Goal: Information Seeking & Learning: Learn about a topic

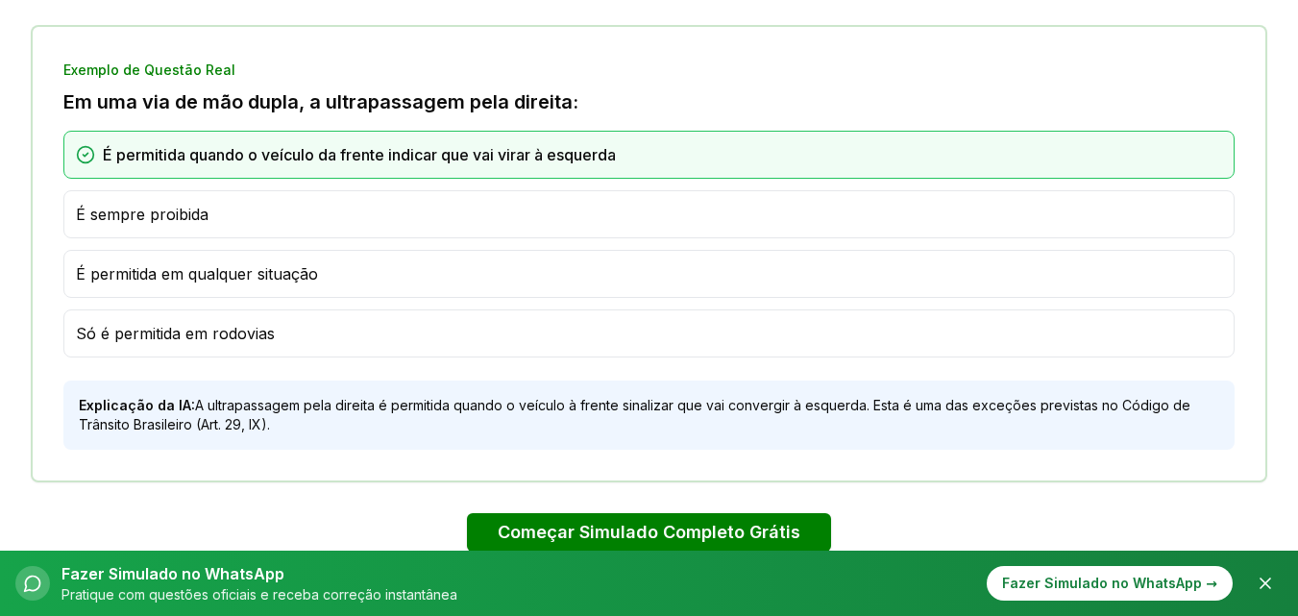
scroll to position [1306, 0]
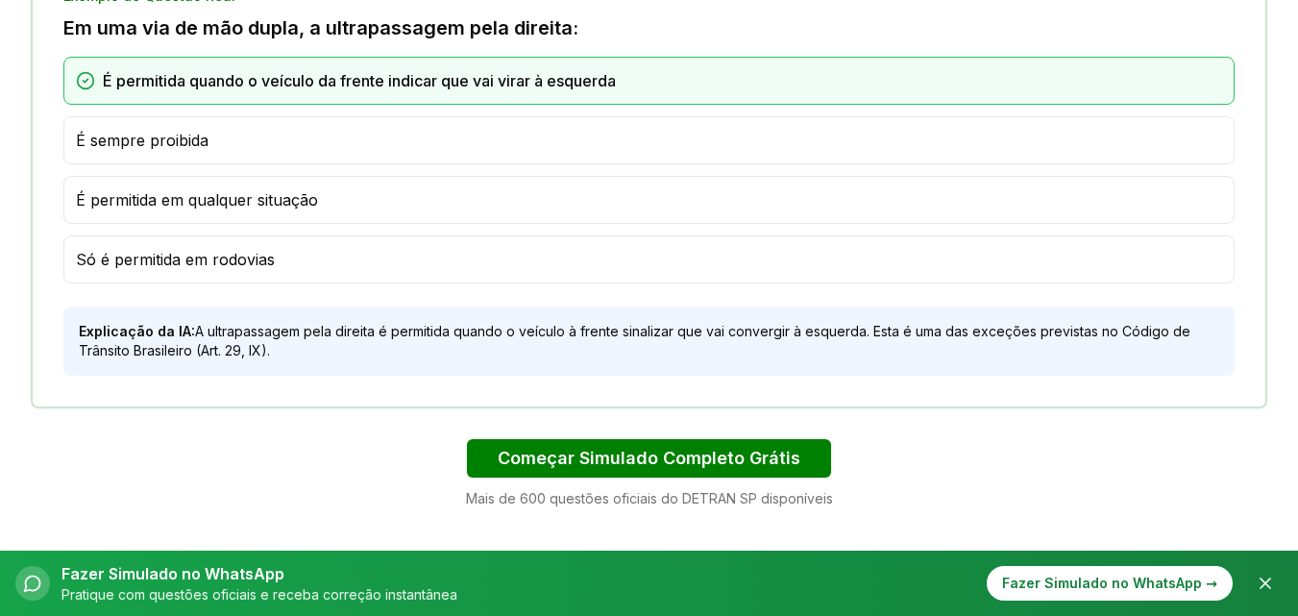
click at [253, 132] on div "É sempre proibida" at bounding box center [649, 140] width 1146 height 23
click at [376, 468] on div "Começar Simulado Completo Grátis Mais de 600 questões oficiais do DETRAN SP dis…" at bounding box center [649, 473] width 1236 height 69
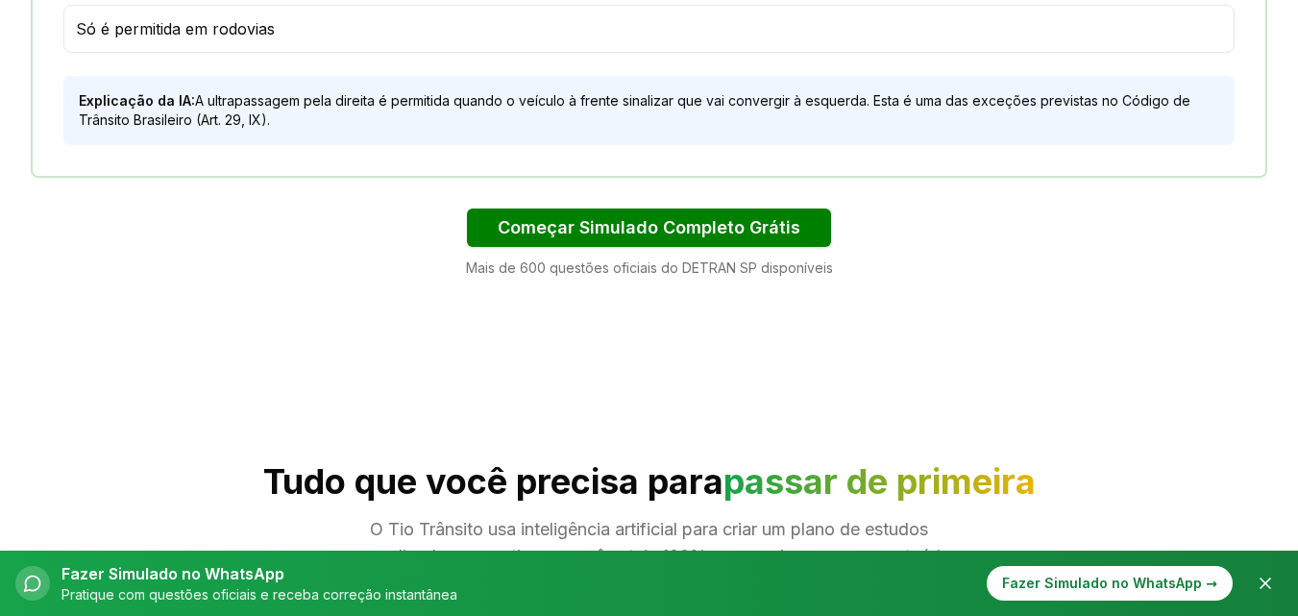
scroll to position [1652, 0]
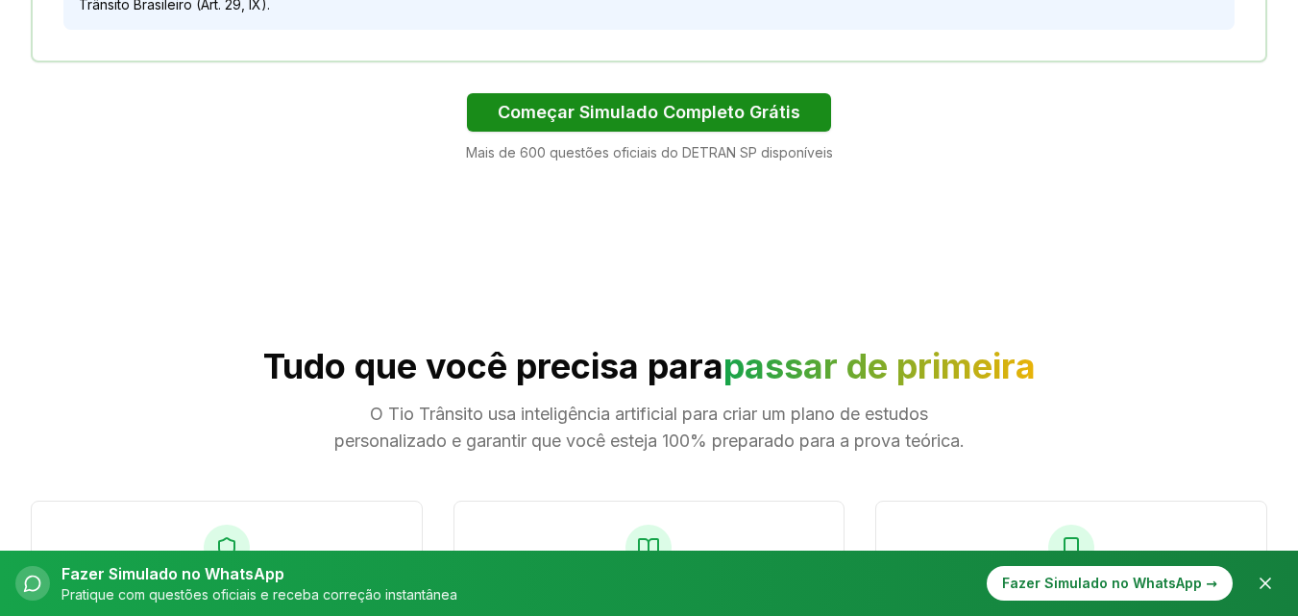
click at [680, 107] on button "Começar Simulado Completo Grátis" at bounding box center [649, 112] width 364 height 38
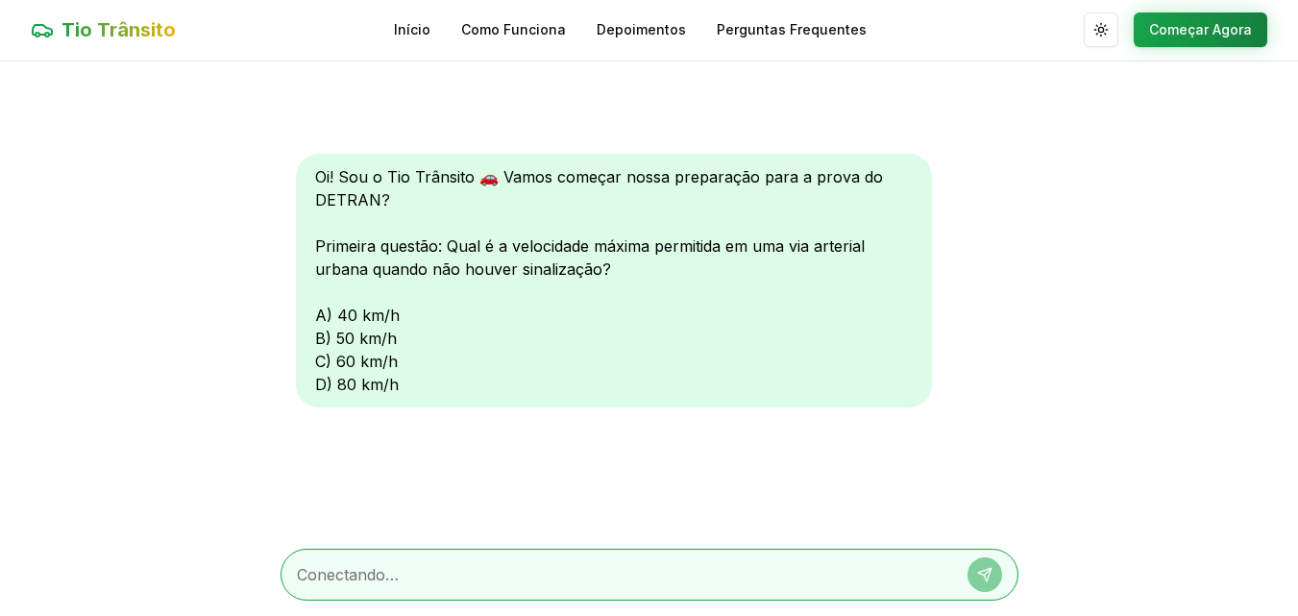
scroll to position [1, 0]
click at [400, 315] on div "Oi! Sou o Tio Trânsito 🚗 Vamos começar nossa preparação para a prova do DETRAN?…" at bounding box center [614, 281] width 636 height 254
click at [480, 568] on textarea at bounding box center [622, 574] width 651 height 23
click at [480, 568] on textarea "40" at bounding box center [622, 574] width 651 height 23
type textarea "40 KM\H"
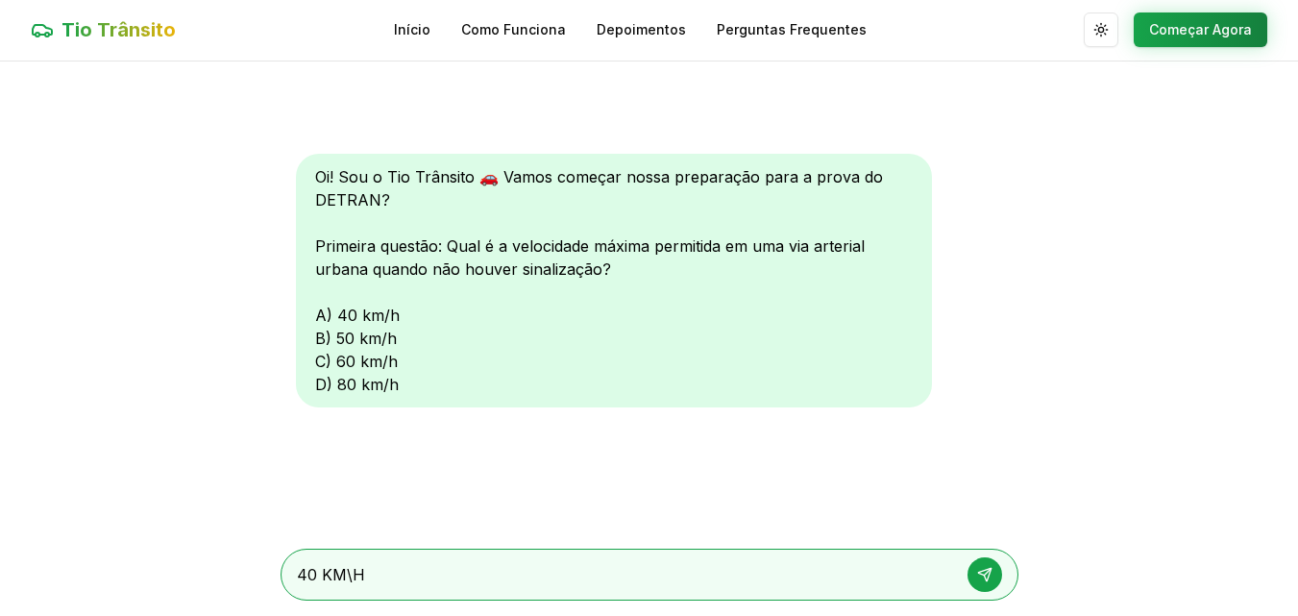
click at [988, 571] on icon at bounding box center [984, 574] width 15 height 15
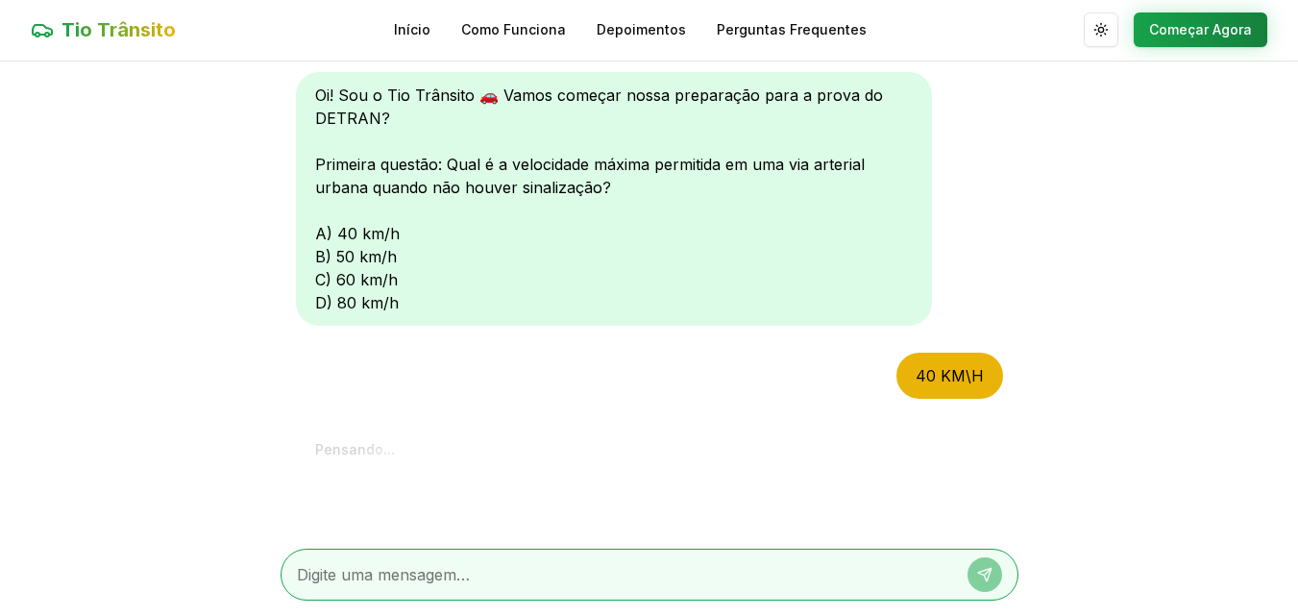
scroll to position [85, 0]
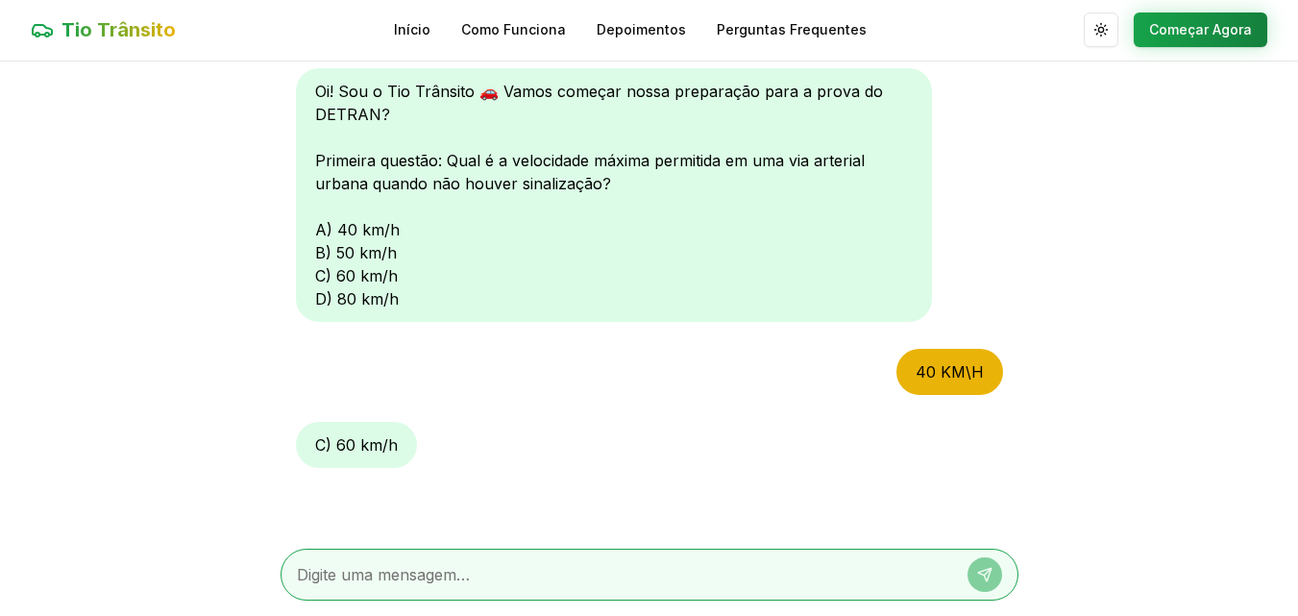
click at [201, 518] on main "Oi! Sou o Tio Trânsito 🚗 Vamos começar nossa preparação para a prova do DETRAN?…" at bounding box center [649, 338] width 1298 height 554
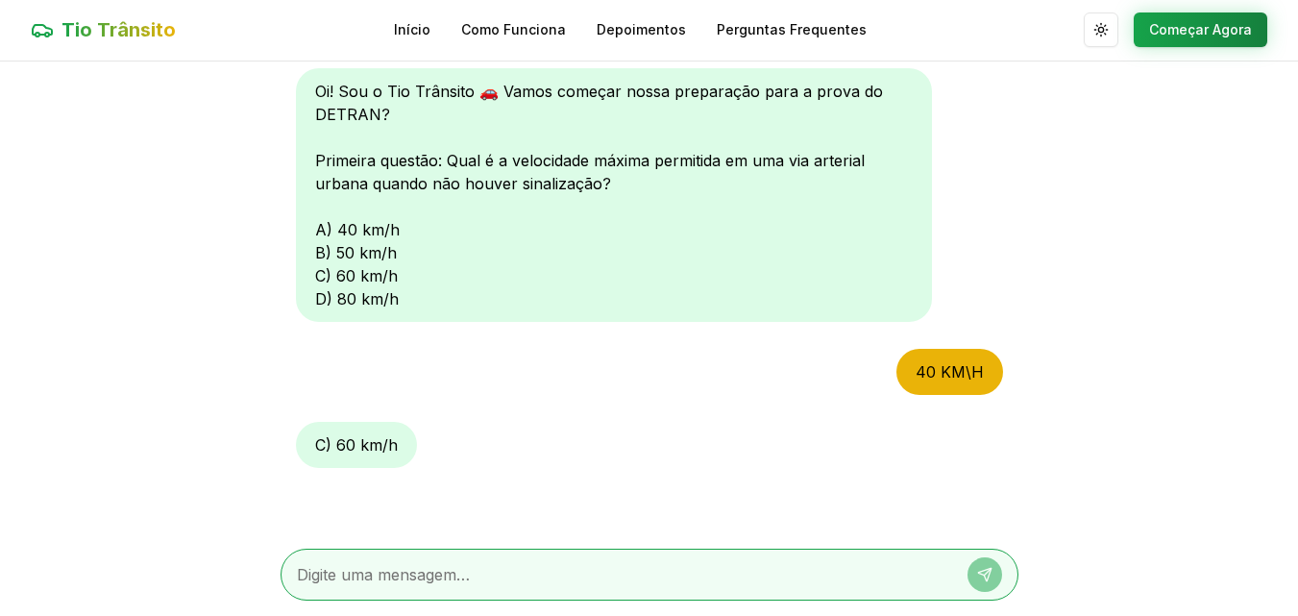
click at [155, 492] on main "Oi! Sou o Tio Trânsito 🚗 Vamos começar nossa preparação para a prova do DETRAN?…" at bounding box center [649, 338] width 1298 height 554
click at [425, 32] on link "Início" at bounding box center [412, 29] width 36 height 19
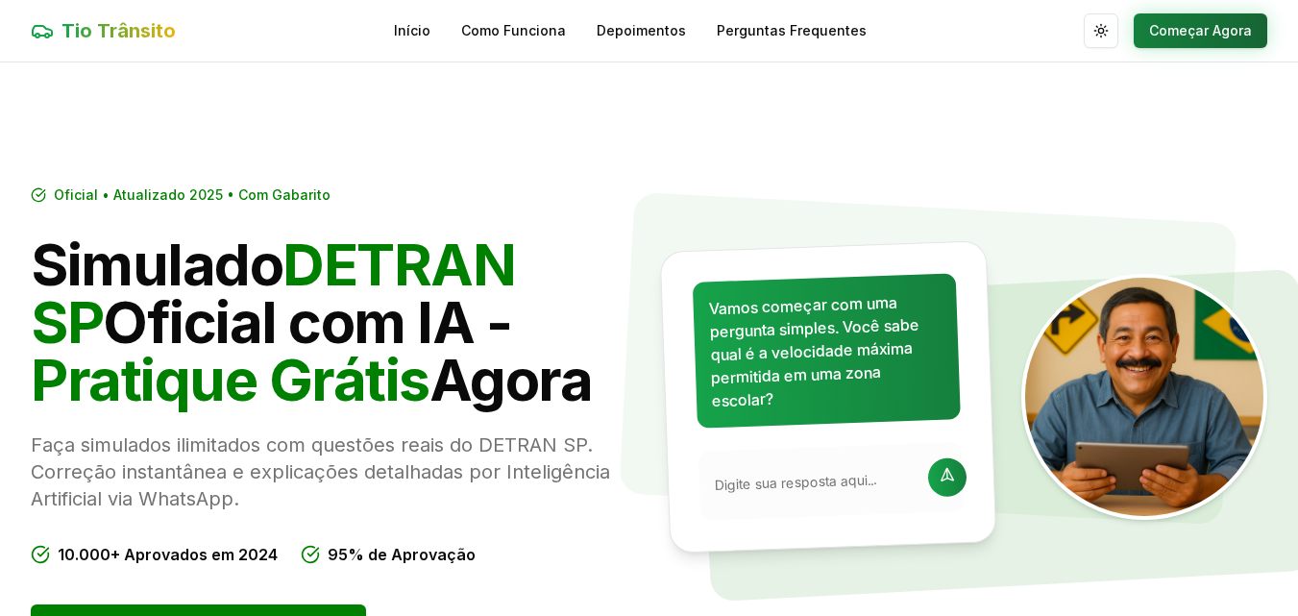
click at [1207, 27] on button "Começar Agora" at bounding box center [1200, 30] width 134 height 35
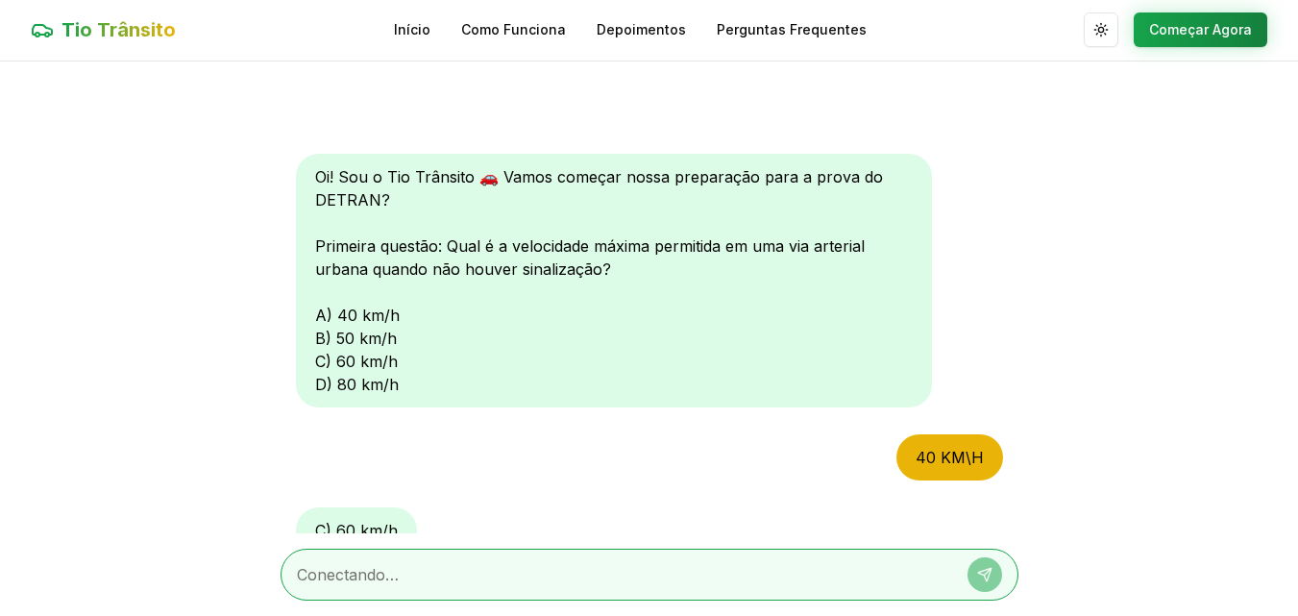
scroll to position [85, 0]
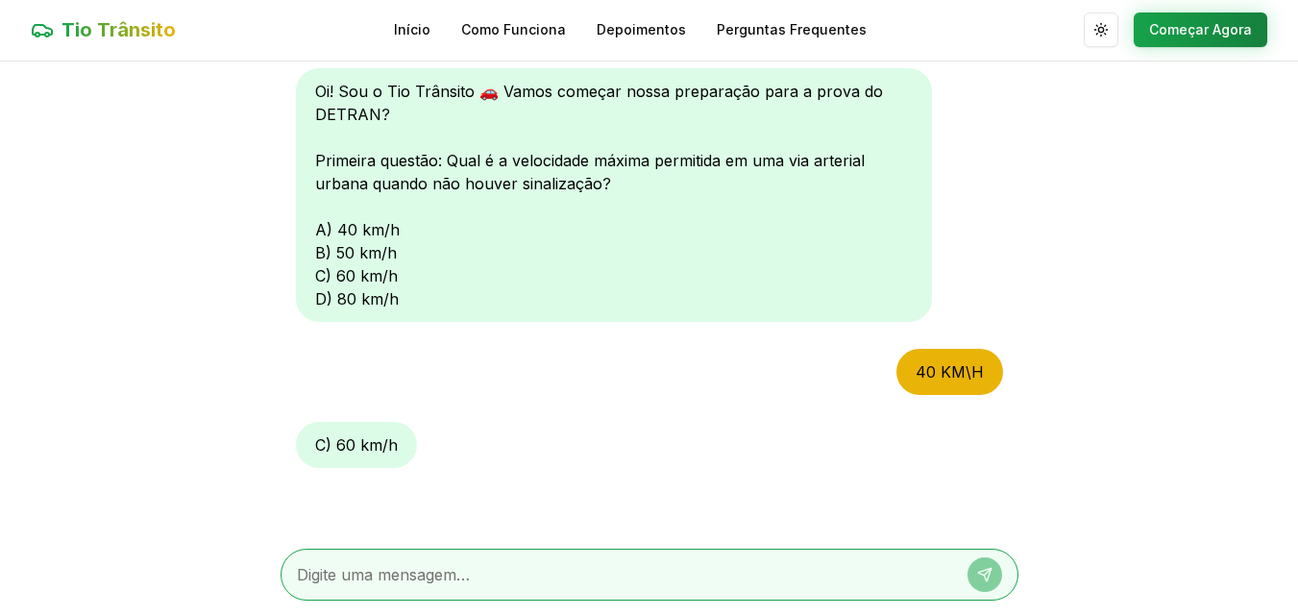
click at [127, 522] on main "Oi! Sou o Tio Trânsito 🚗 Vamos começar nossa preparação para a prova do DETRAN?…" at bounding box center [649, 338] width 1298 height 554
click at [521, 34] on link "Como Funciona" at bounding box center [513, 29] width 105 height 19
click at [194, 332] on main "Oi! Sou o Tio Trânsito 🚗 Vamos começar nossa preparação para a prova do DETRAN?…" at bounding box center [649, 339] width 1298 height 554
click at [401, 273] on div "Oi! Sou o Tio Trânsito 🚗 Vamos começar nossa preparação para a prova do DETRAN?…" at bounding box center [614, 196] width 636 height 254
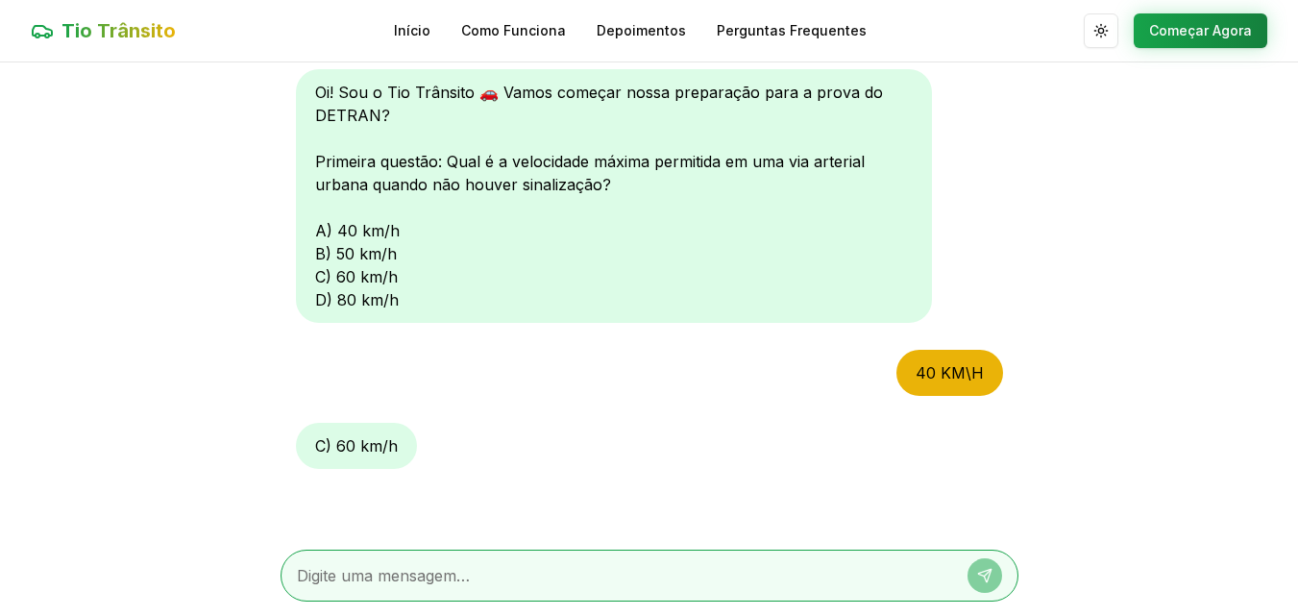
click at [481, 576] on textarea at bounding box center [622, 575] width 651 height 23
type textarea "60KM\H"
click at [982, 570] on icon at bounding box center [984, 575] width 15 height 15
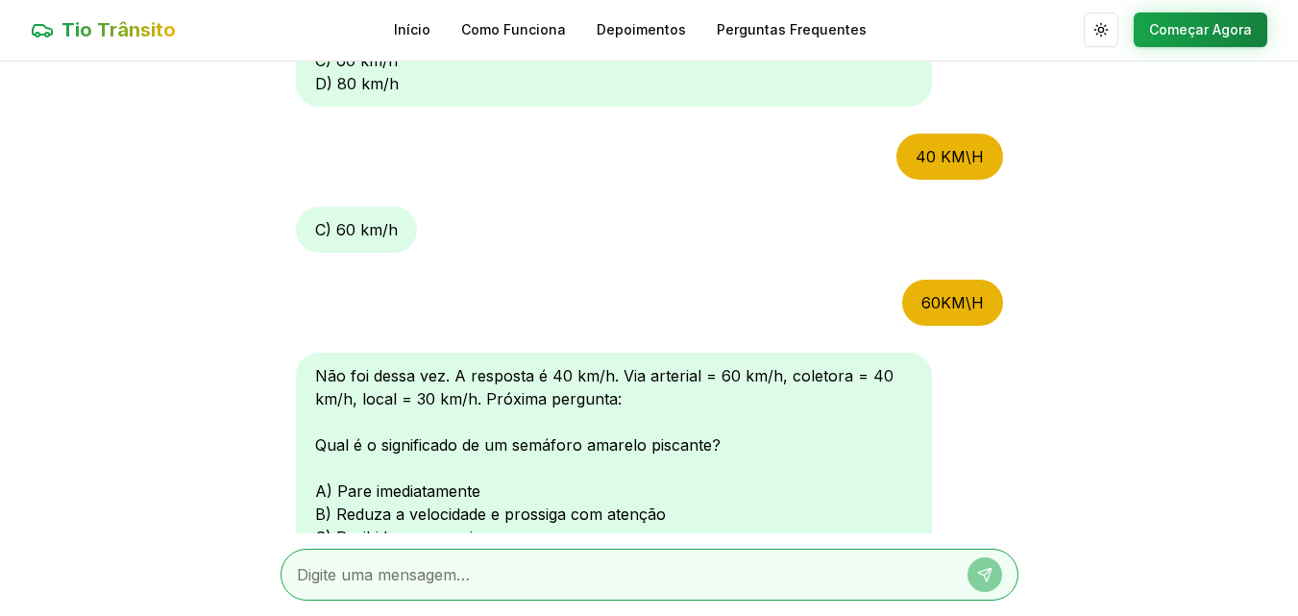
scroll to position [516, 0]
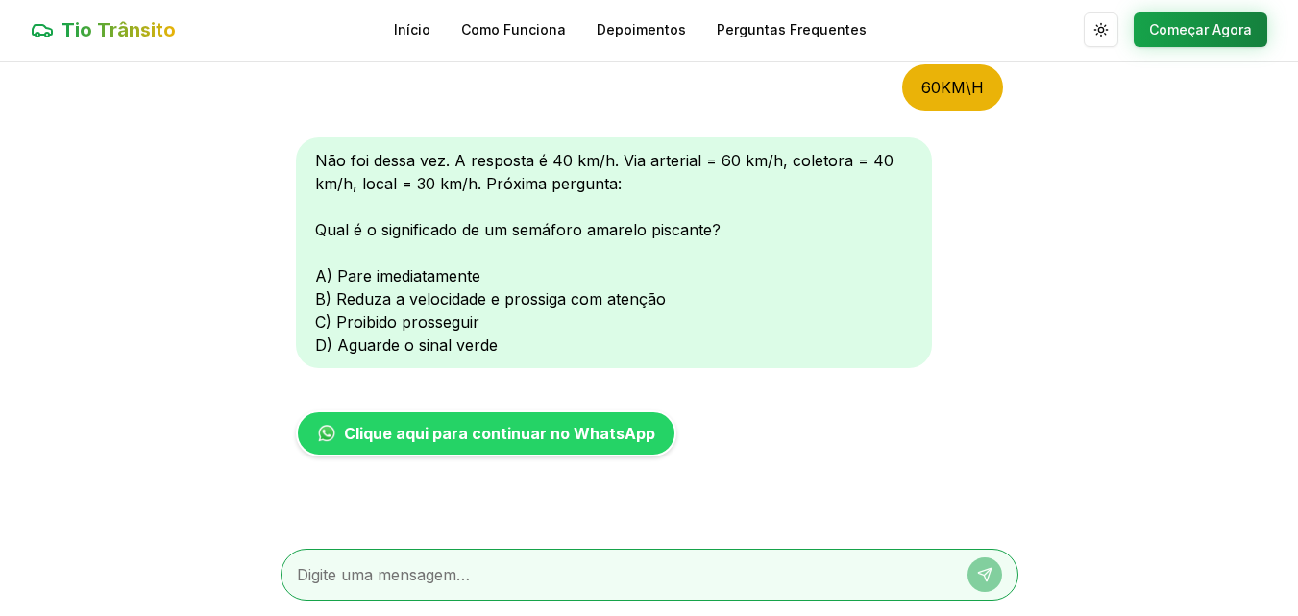
click at [664, 298] on div "Não foi dessa vez. A resposta é 40 km/h. Via arterial = 60 km/h, coletora = 40 …" at bounding box center [614, 252] width 636 height 231
click at [473, 573] on textarea at bounding box center [622, 574] width 651 height 23
click at [471, 577] on textarea at bounding box center [622, 574] width 651 height 23
type textarea "B"
click at [982, 578] on icon at bounding box center [984, 574] width 15 height 15
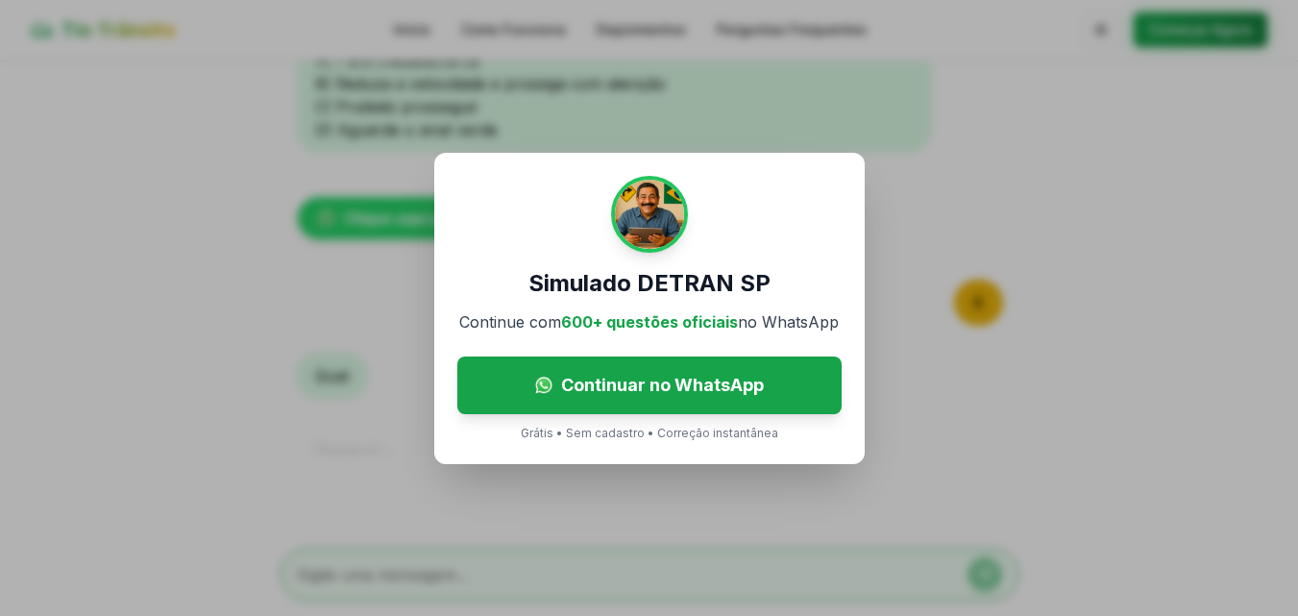
scroll to position [731, 0]
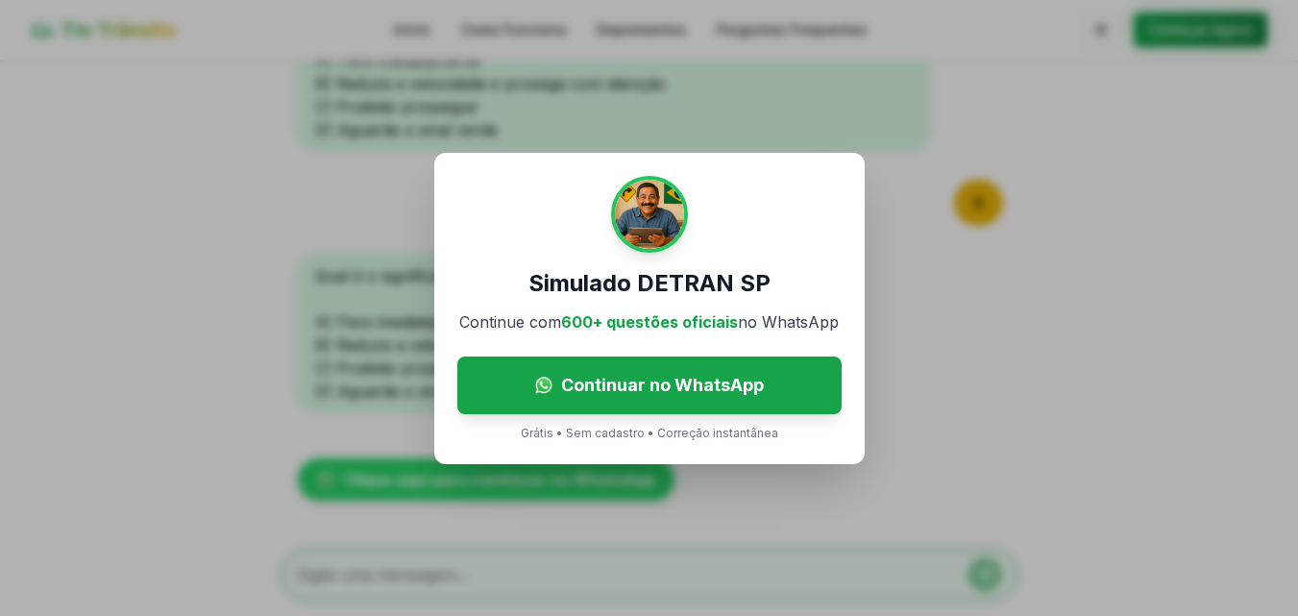
click at [159, 284] on div "Simulado DETRAN SP Continue com 600+ questões oficiais no WhatsApp Continuar no…" at bounding box center [649, 308] width 1298 height 616
